Goal: Transaction & Acquisition: Download file/media

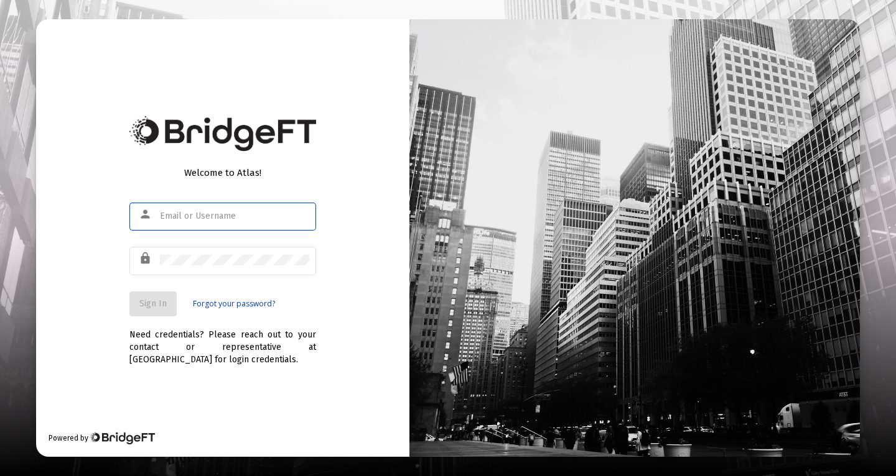
type input "[PERSON_NAME][EMAIL_ADDRESS][PERSON_NAME][DOMAIN_NAME]"
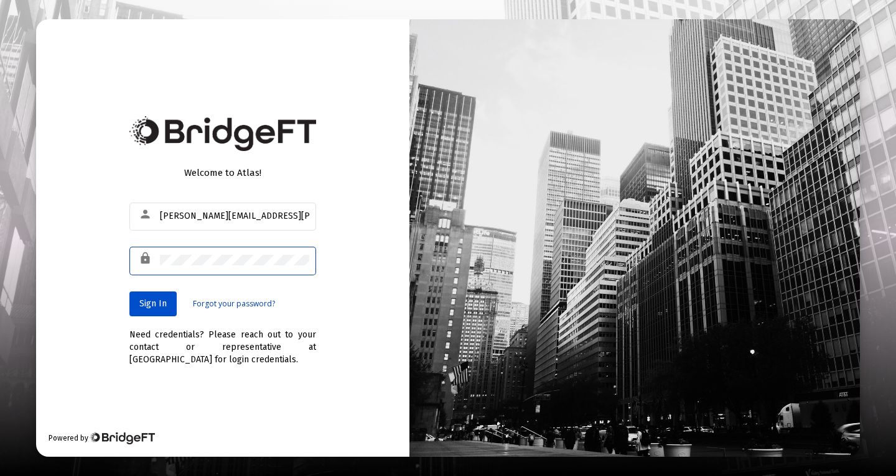
click at [153, 304] on span "Sign In" at bounding box center [152, 304] width 27 height 11
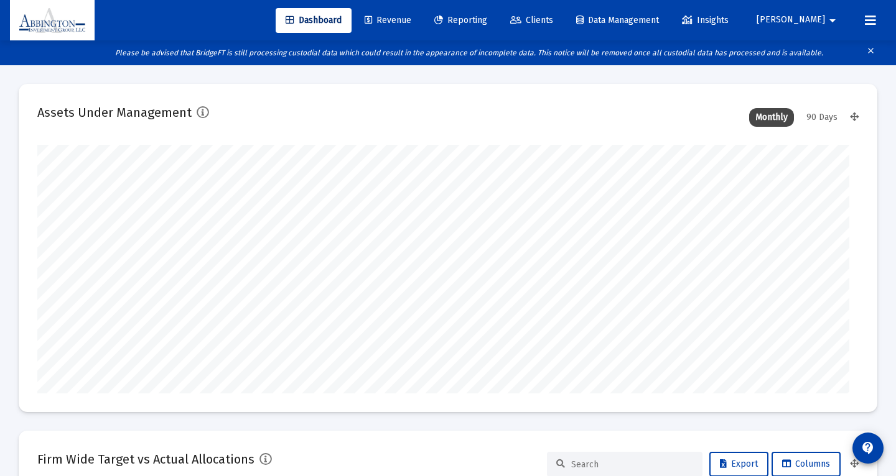
type input "[DATE]"
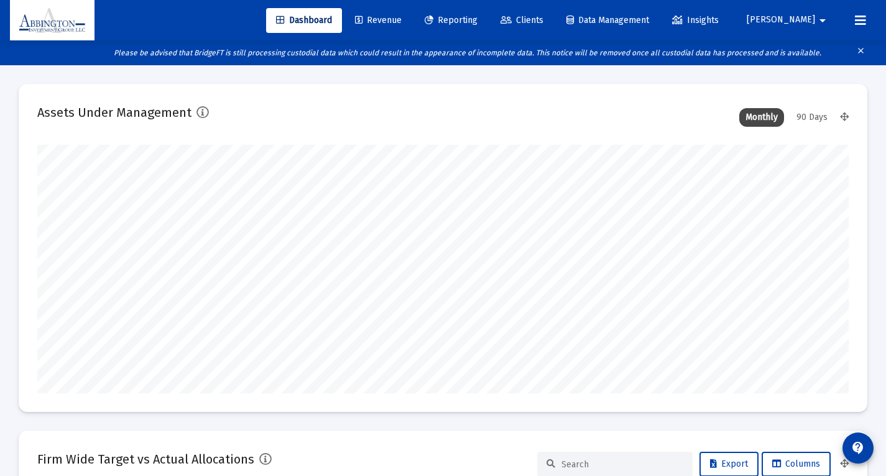
scroll to position [249, 437]
click at [478, 21] on span "Reporting" at bounding box center [451, 20] width 53 height 11
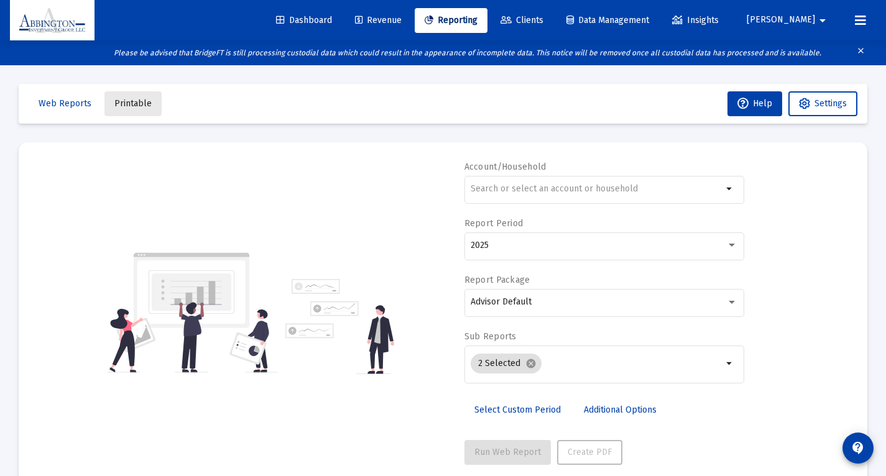
click at [141, 104] on span "Printable" at bounding box center [132, 103] width 37 height 11
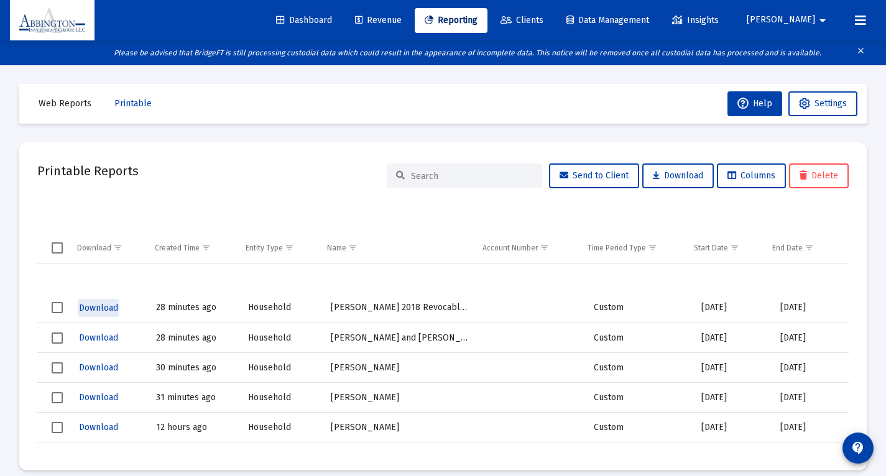
click at [93, 310] on span "Download" at bounding box center [98, 308] width 39 height 11
click at [96, 399] on span "Download" at bounding box center [98, 397] width 39 height 11
